Goal: Task Accomplishment & Management: Manage account settings

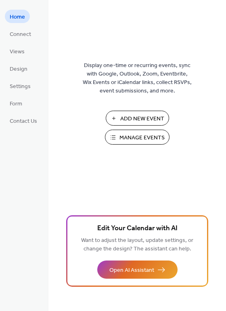
click at [142, 116] on span "Add New Event" at bounding box center [142, 119] width 44 height 8
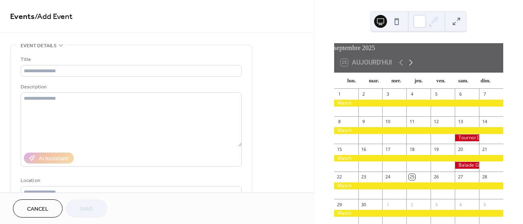
click at [410, 64] on icon at bounding box center [411, 63] width 10 height 10
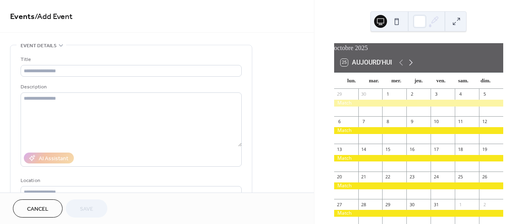
click at [410, 64] on icon at bounding box center [411, 63] width 10 height 10
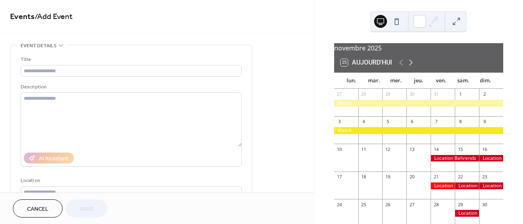
click at [410, 64] on icon at bounding box center [411, 63] width 10 height 10
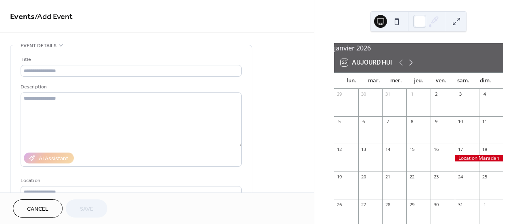
click at [410, 64] on icon at bounding box center [411, 63] width 10 height 10
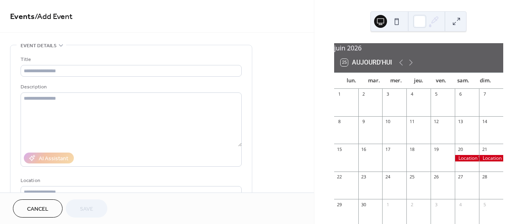
click at [483, 162] on div at bounding box center [491, 158] width 24 height 7
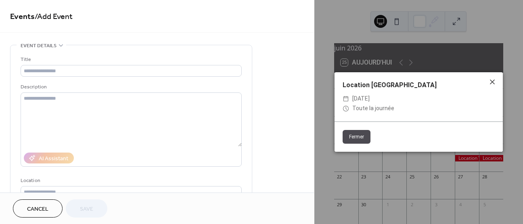
click at [493, 80] on icon at bounding box center [492, 82] width 5 height 5
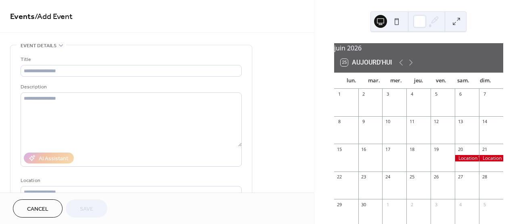
click at [462, 162] on div at bounding box center [467, 158] width 24 height 7
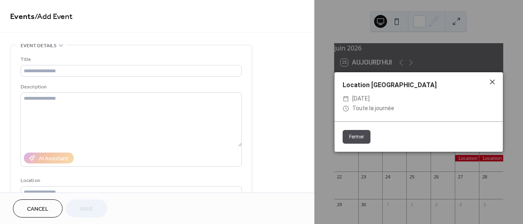
click at [491, 85] on icon at bounding box center [493, 82] width 10 height 10
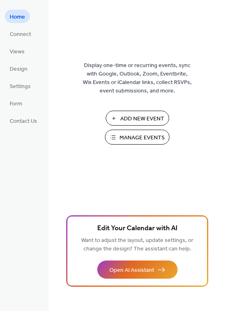
click at [140, 115] on span "Add New Event" at bounding box center [142, 119] width 44 height 8
click at [140, 134] on span "Manage Events" at bounding box center [141, 138] width 45 height 8
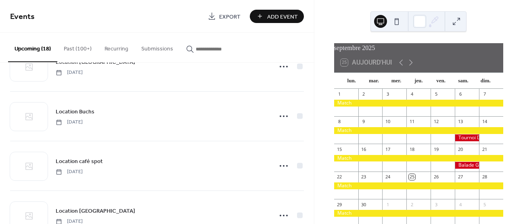
scroll to position [279, 0]
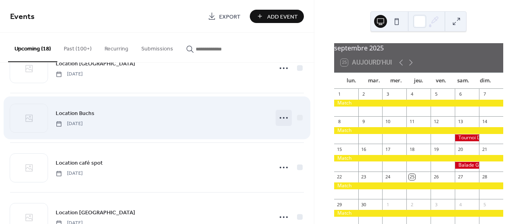
click at [281, 117] on icon at bounding box center [283, 117] width 13 height 13
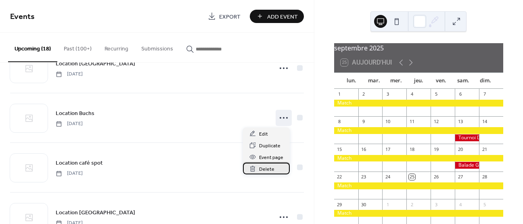
click at [265, 170] on span "Delete" at bounding box center [266, 169] width 15 height 8
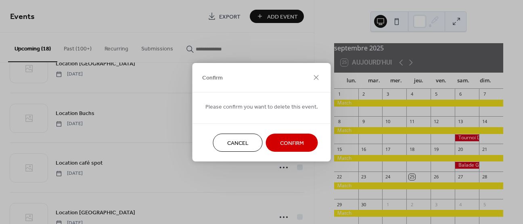
click at [286, 143] on span "Confirm" at bounding box center [292, 143] width 24 height 8
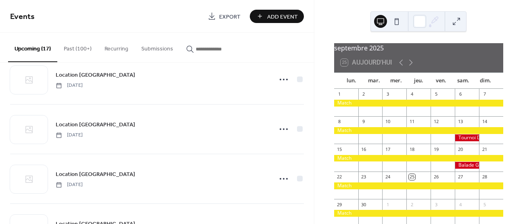
scroll to position [0, 0]
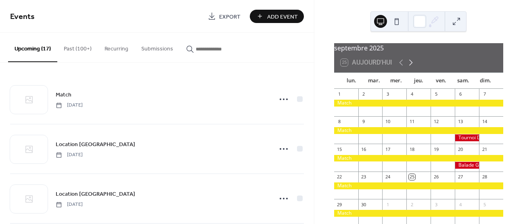
click at [411, 65] on icon at bounding box center [411, 63] width 10 height 10
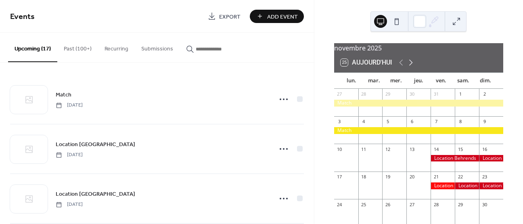
click at [411, 65] on icon at bounding box center [411, 63] width 10 height 10
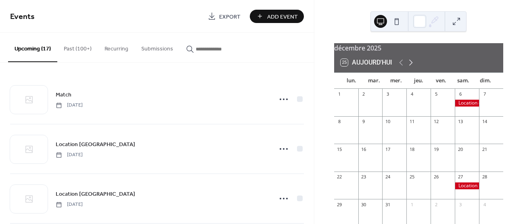
click at [411, 65] on icon at bounding box center [411, 63] width 10 height 10
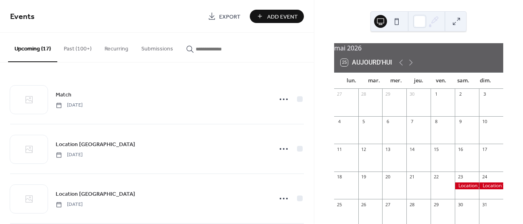
click at [486, 189] on div at bounding box center [491, 185] width 24 height 7
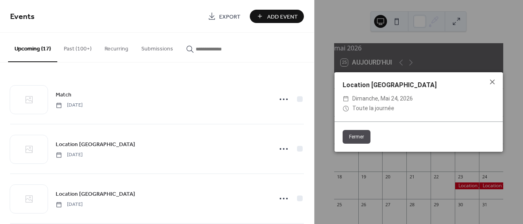
click at [490, 82] on icon at bounding box center [493, 82] width 10 height 10
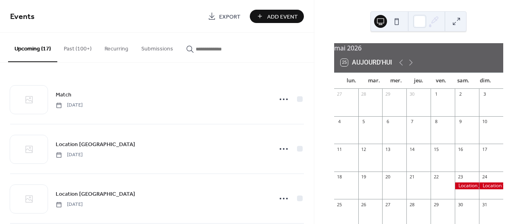
scroll to position [15, 0]
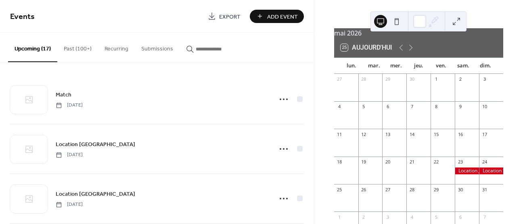
click at [461, 174] on div at bounding box center [467, 171] width 24 height 7
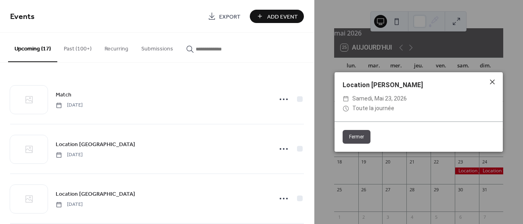
click at [492, 85] on icon at bounding box center [493, 82] width 10 height 10
